Goal: Find specific page/section: Find specific page/section

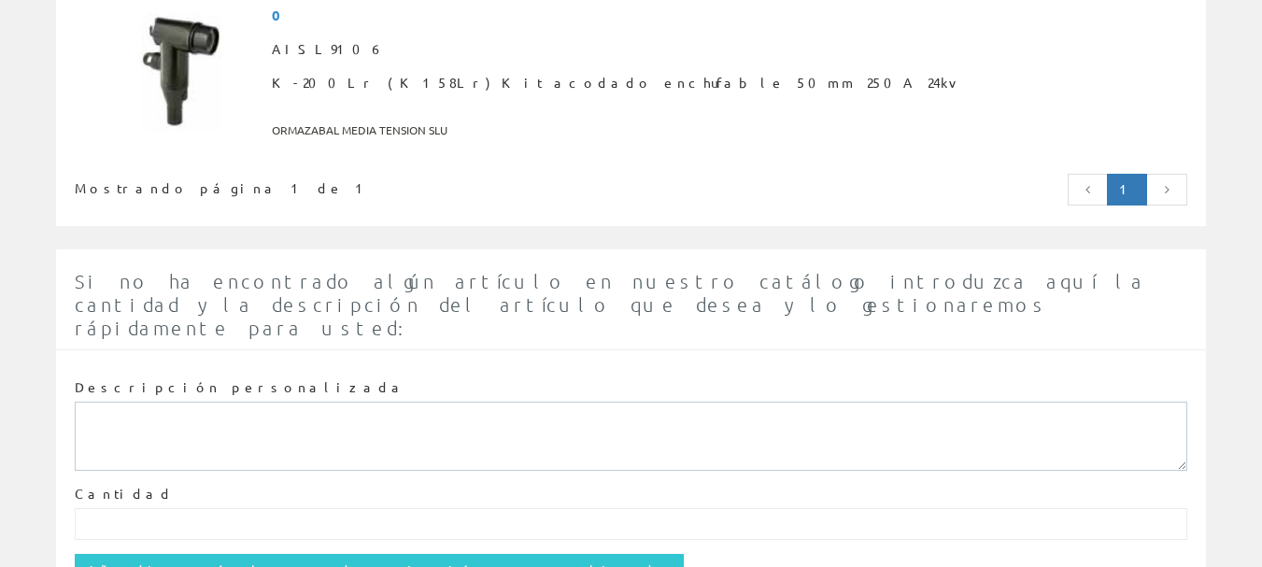
scroll to position [455, 0]
